Goal: Task Accomplishment & Management: Use online tool/utility

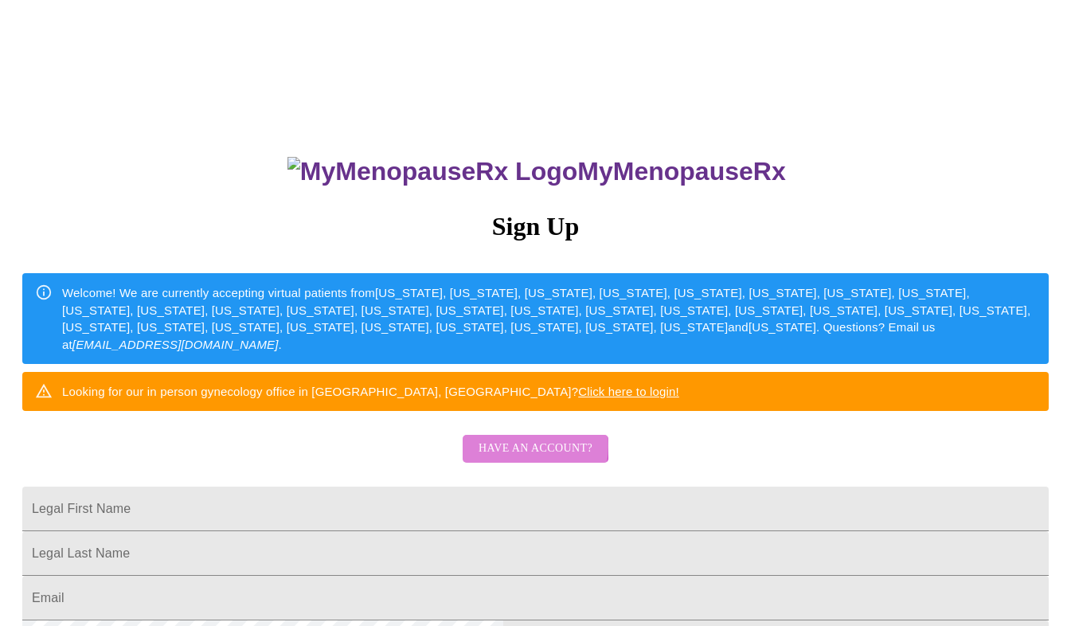
click at [523, 459] on span "Have an account?" at bounding box center [536, 449] width 114 height 20
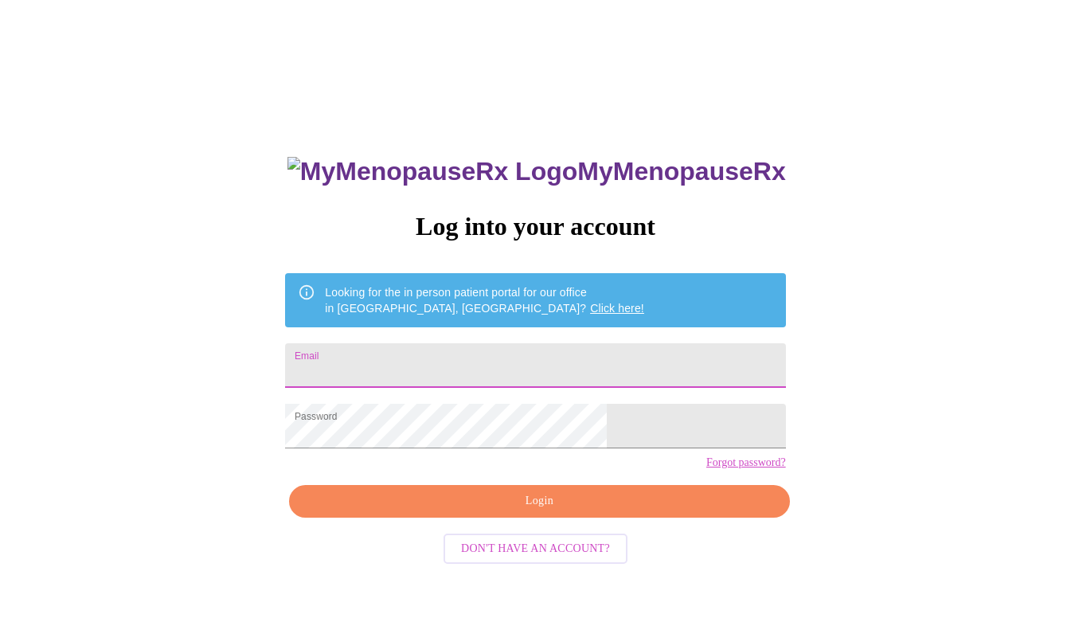
click at [452, 362] on input "Email" at bounding box center [535, 365] width 500 height 45
type input "[EMAIL_ADDRESS][DOMAIN_NAME]"
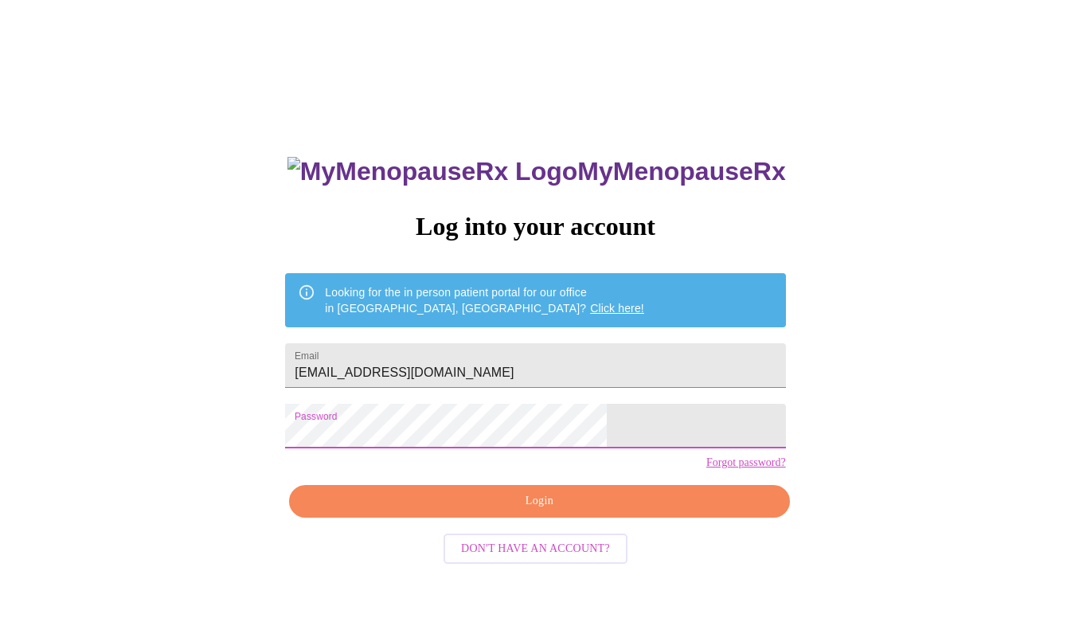
click at [666, 511] on span "Login" at bounding box center [539, 501] width 464 height 20
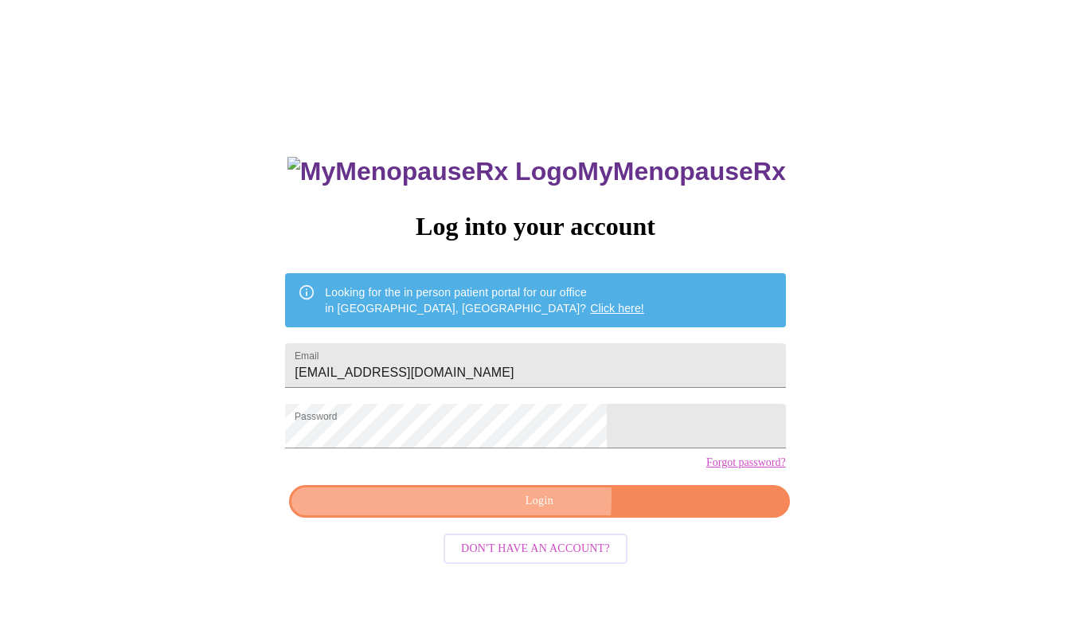
click at [443, 511] on span "Login" at bounding box center [539, 501] width 464 height 20
click at [429, 511] on span "Login" at bounding box center [539, 501] width 464 height 20
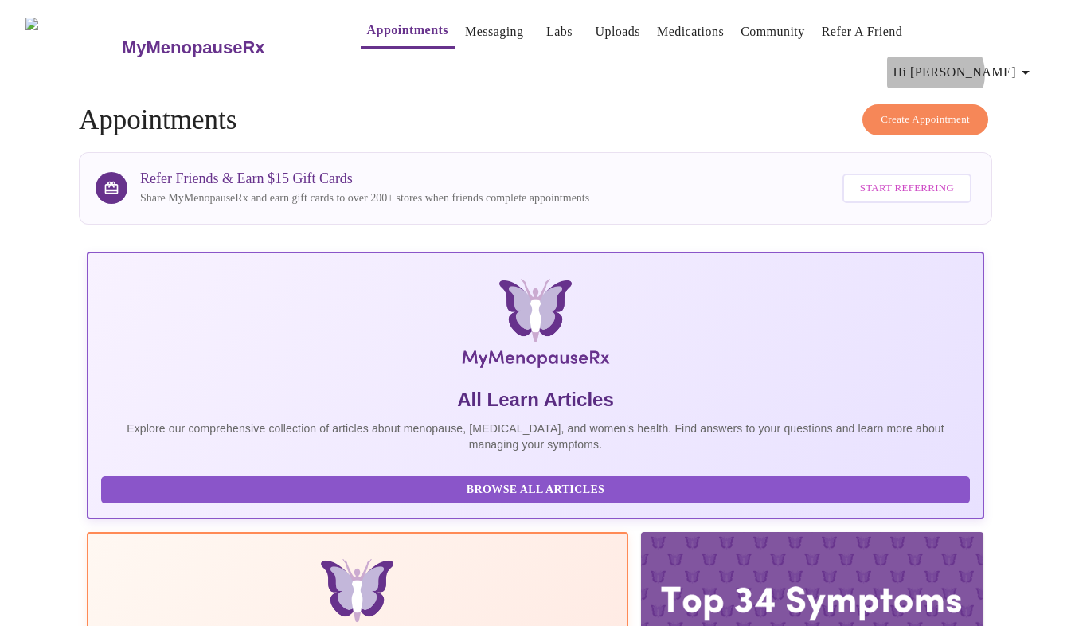
click at [1029, 63] on icon "button" at bounding box center [1025, 72] width 19 height 19
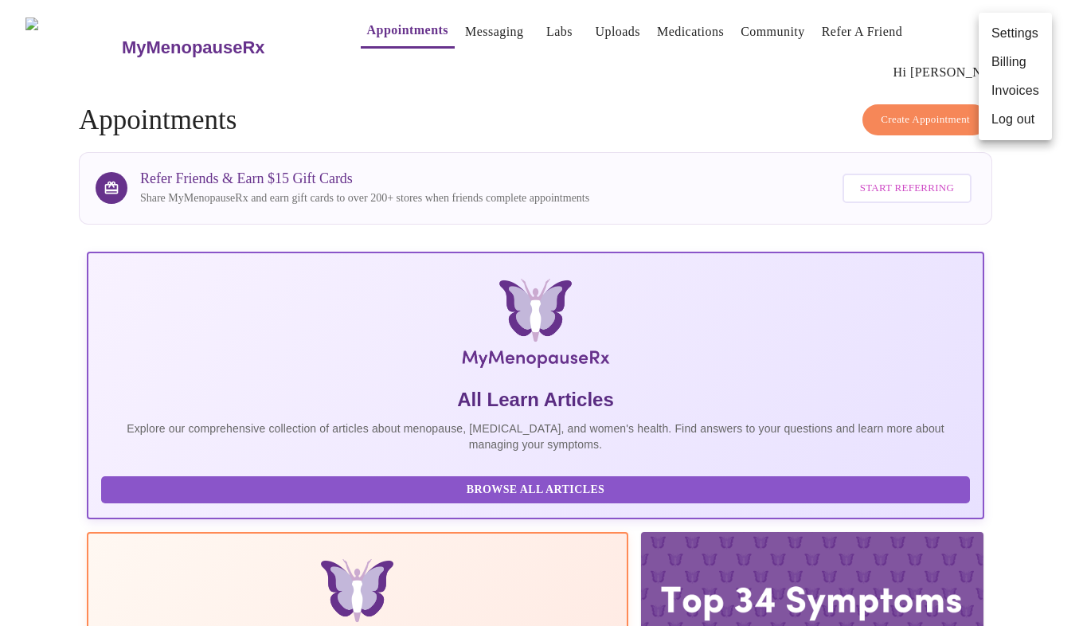
click at [1071, 314] on div at bounding box center [541, 313] width 1083 height 626
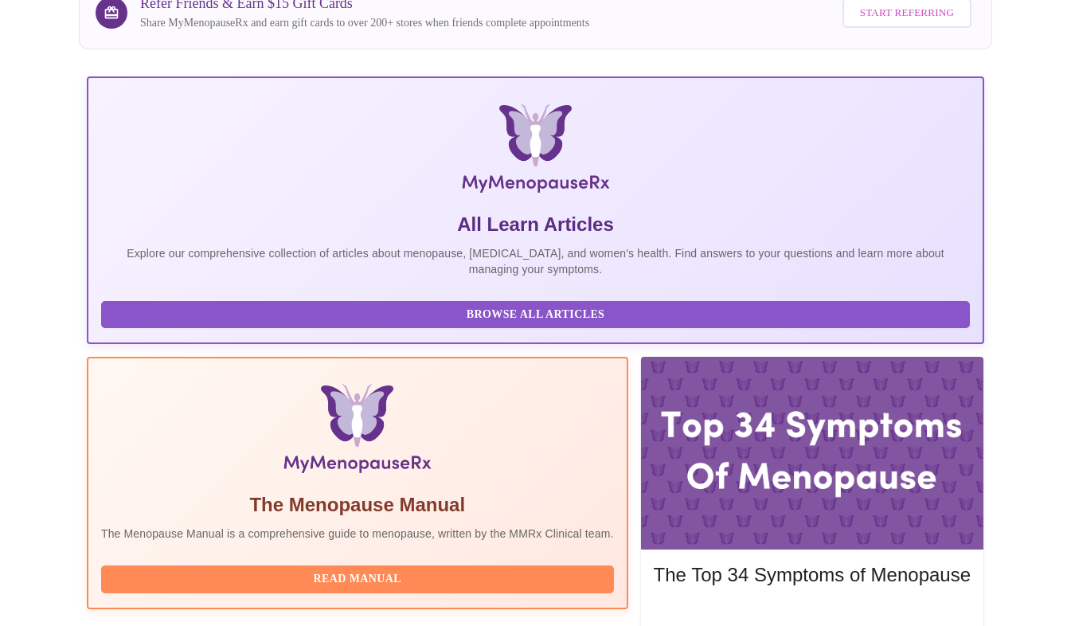
scroll to position [191, 0]
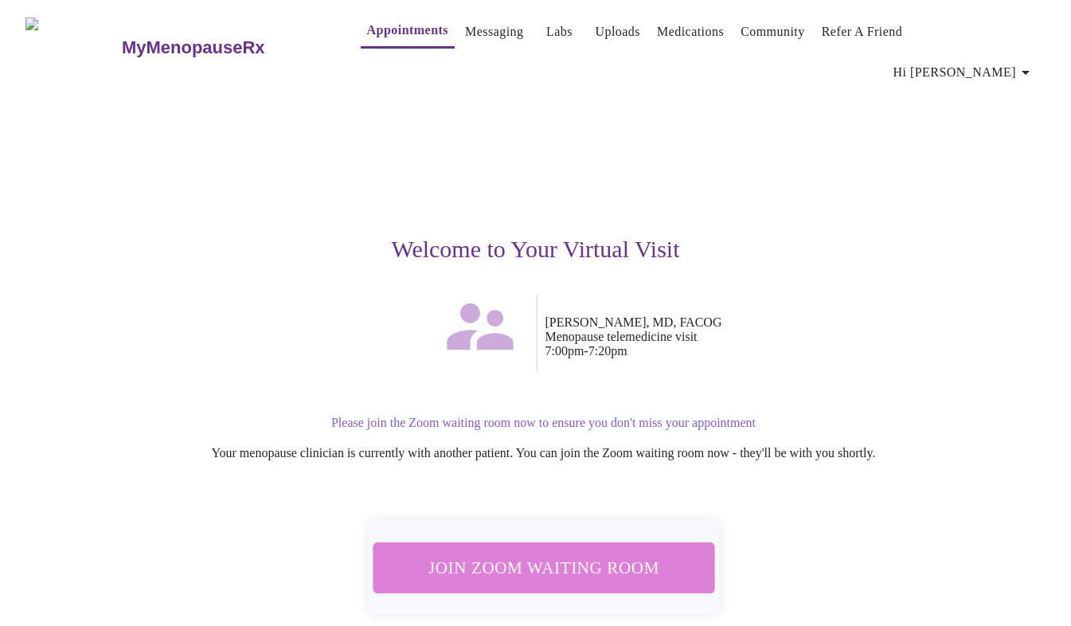
click at [583, 553] on span "Join Zoom Waiting Room" at bounding box center [543, 567] width 300 height 29
click at [531, 553] on span "Join Zoom Waiting Room" at bounding box center [543, 567] width 300 height 29
